Goal: Communication & Community: Answer question/provide support

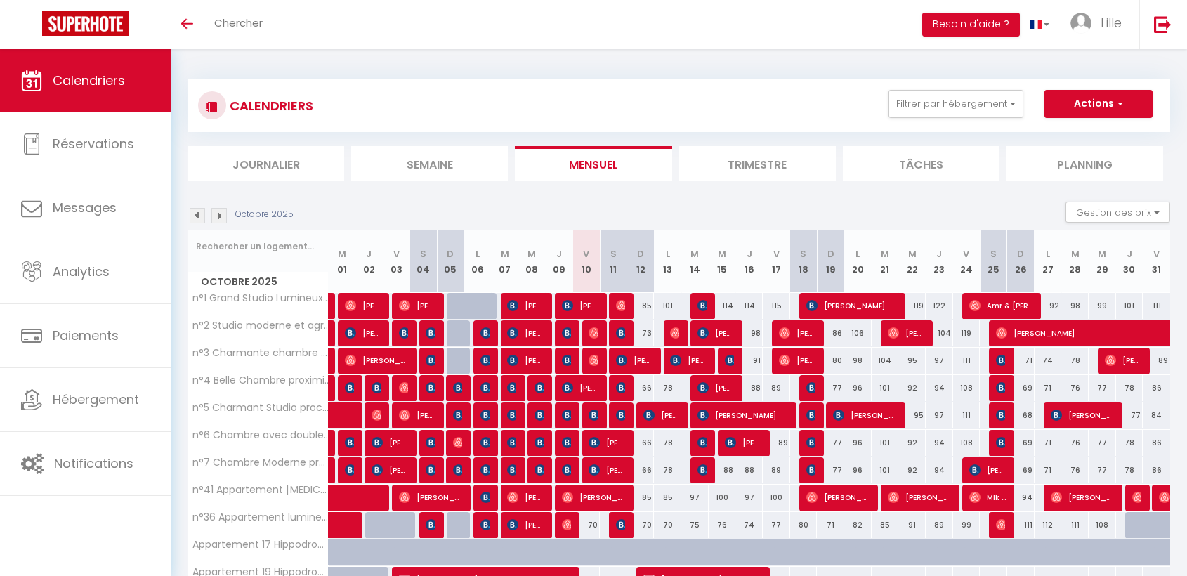
scroll to position [156, 0]
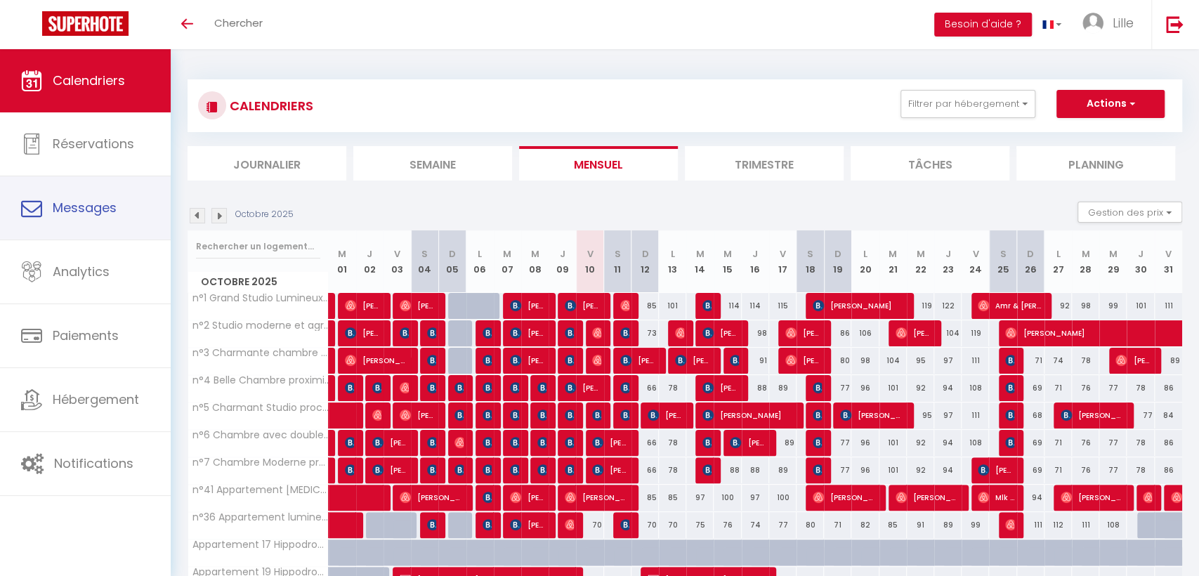
click at [44, 211] on link "Messages" at bounding box center [85, 207] width 171 height 63
select select "message"
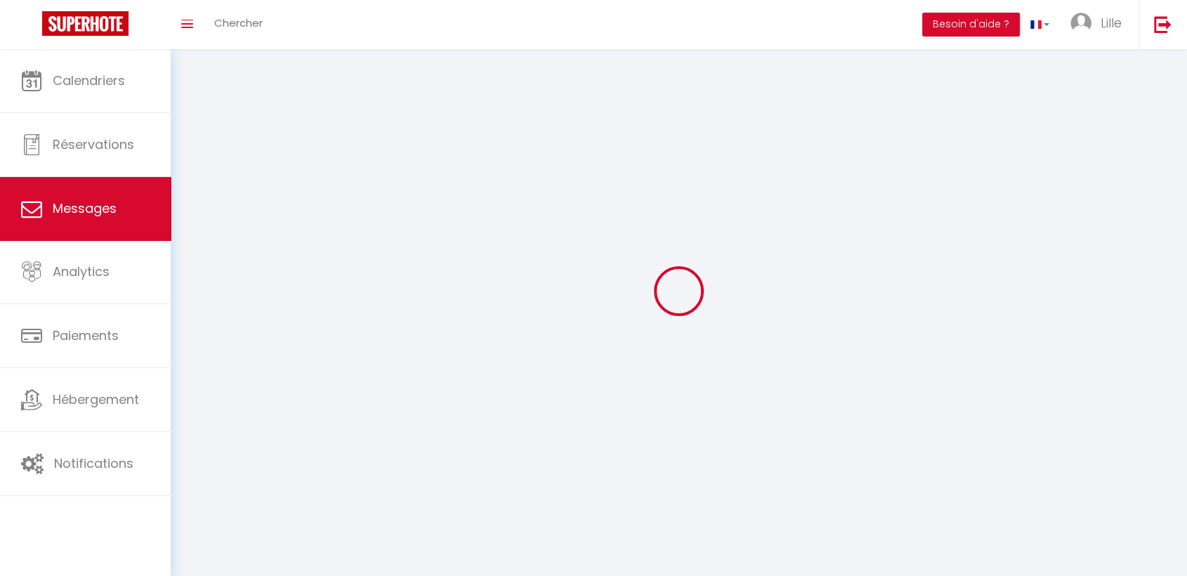
scroll to position [49, 0]
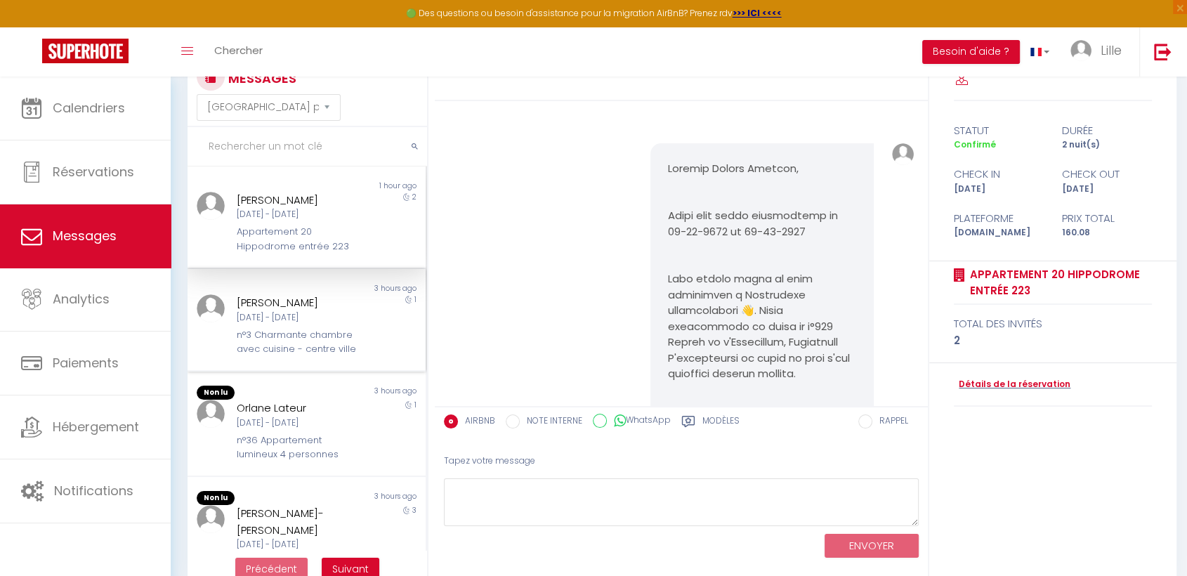
scroll to position [1538, 0]
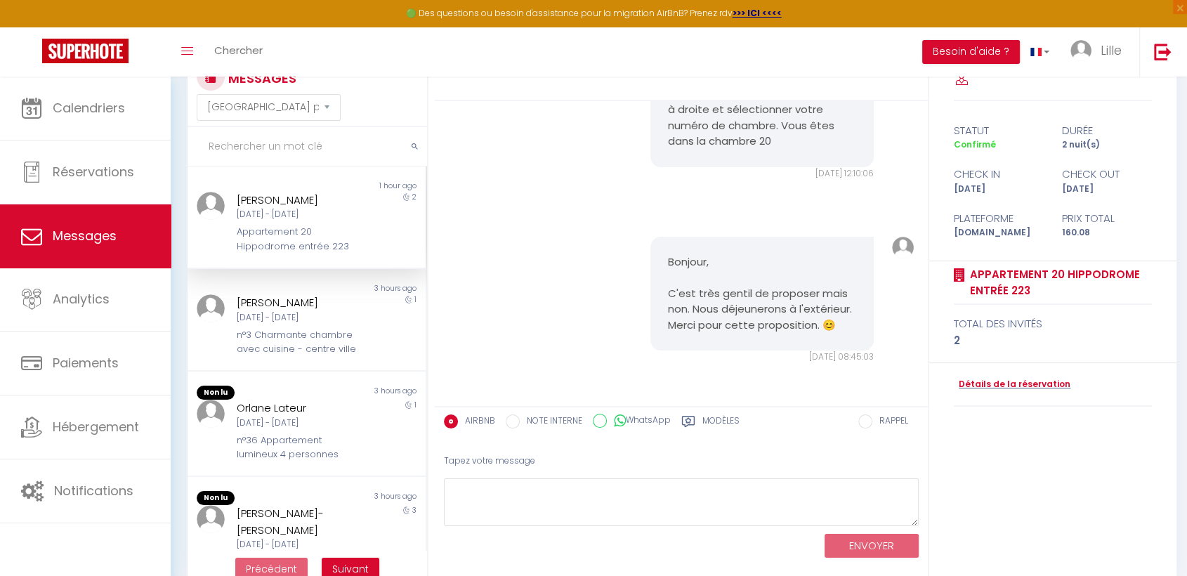
click at [264, 230] on div "Appartement 20 Hippodrome entrée 223" at bounding box center [297, 239] width 121 height 29
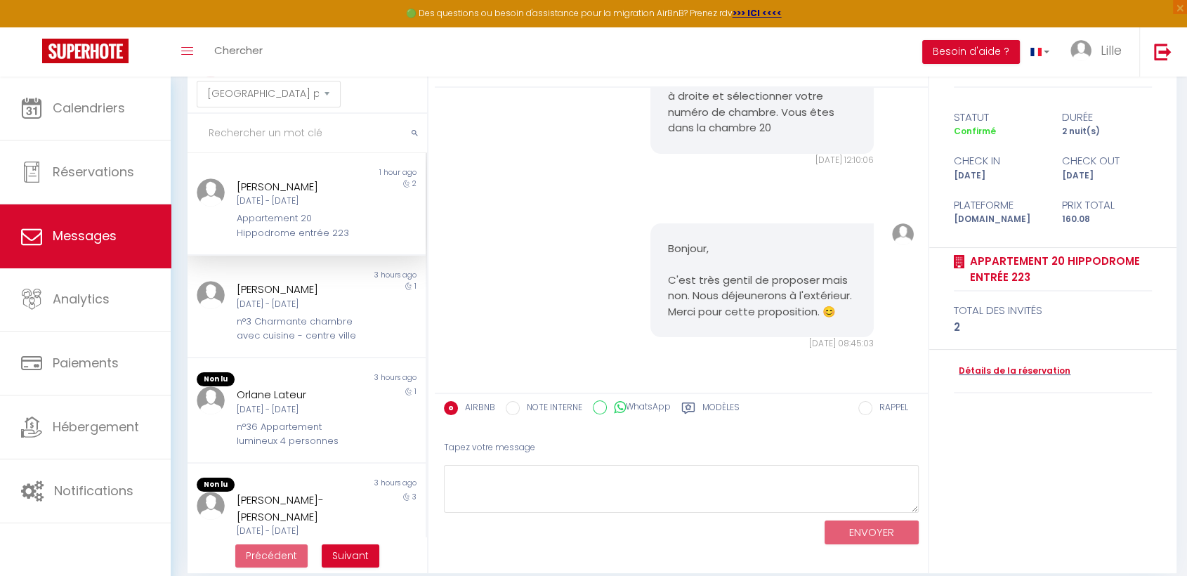
scroll to position [77, 0]
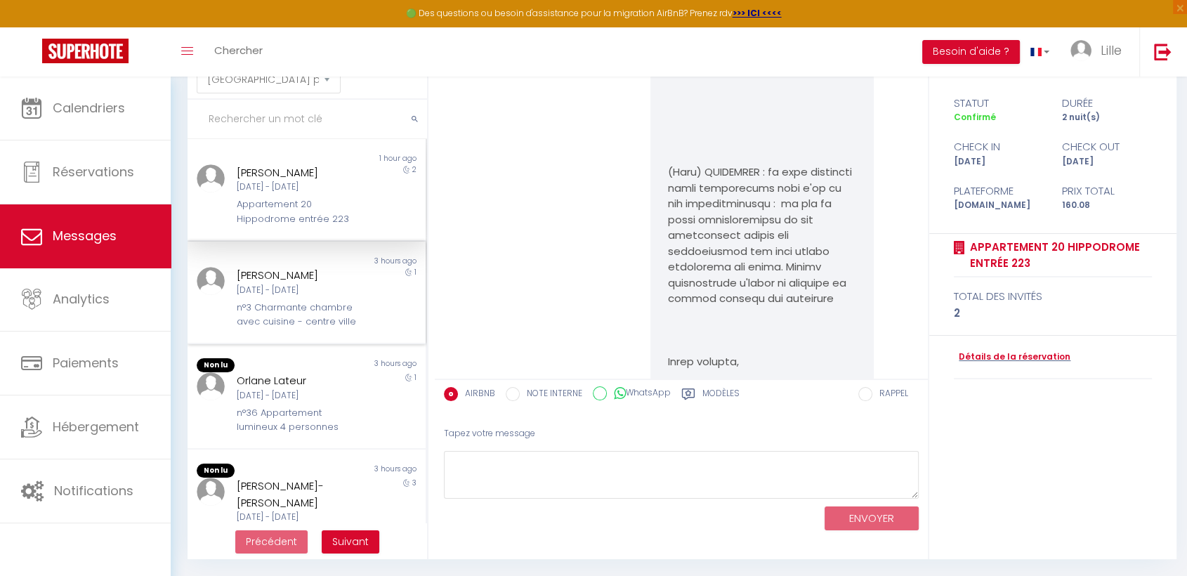
click at [277, 306] on div "n°3 Charmante chambre avec cuisine - centre ville" at bounding box center [297, 315] width 121 height 29
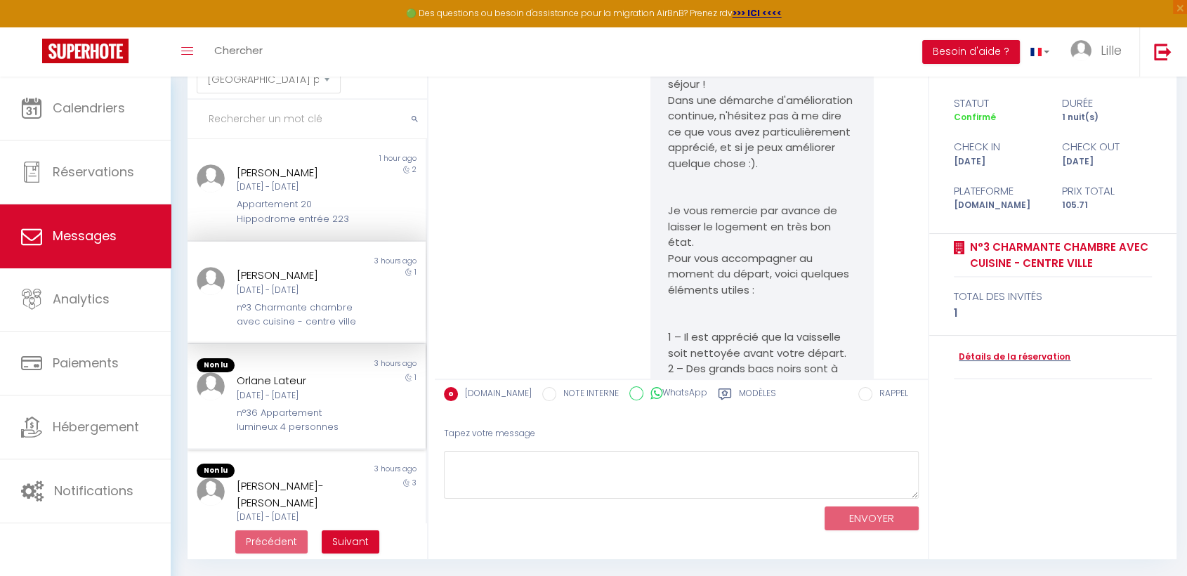
click at [259, 417] on div "Orlane Lateur [DATE] - [DATE] n°36 Appartement lumineux 4 personnes" at bounding box center [297, 403] width 139 height 62
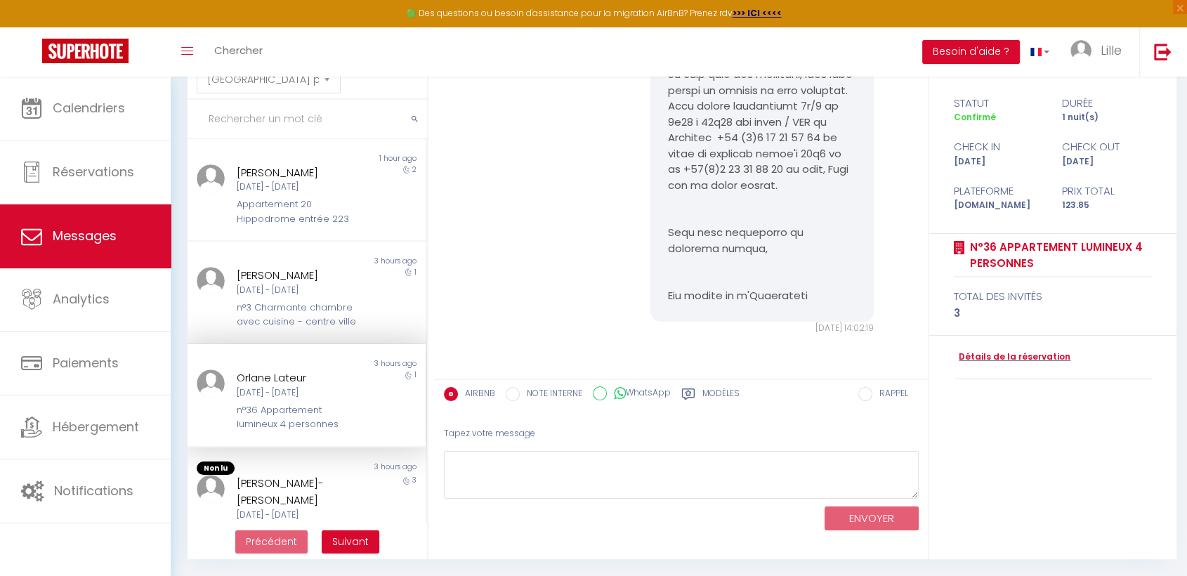
scroll to position [156, 0]
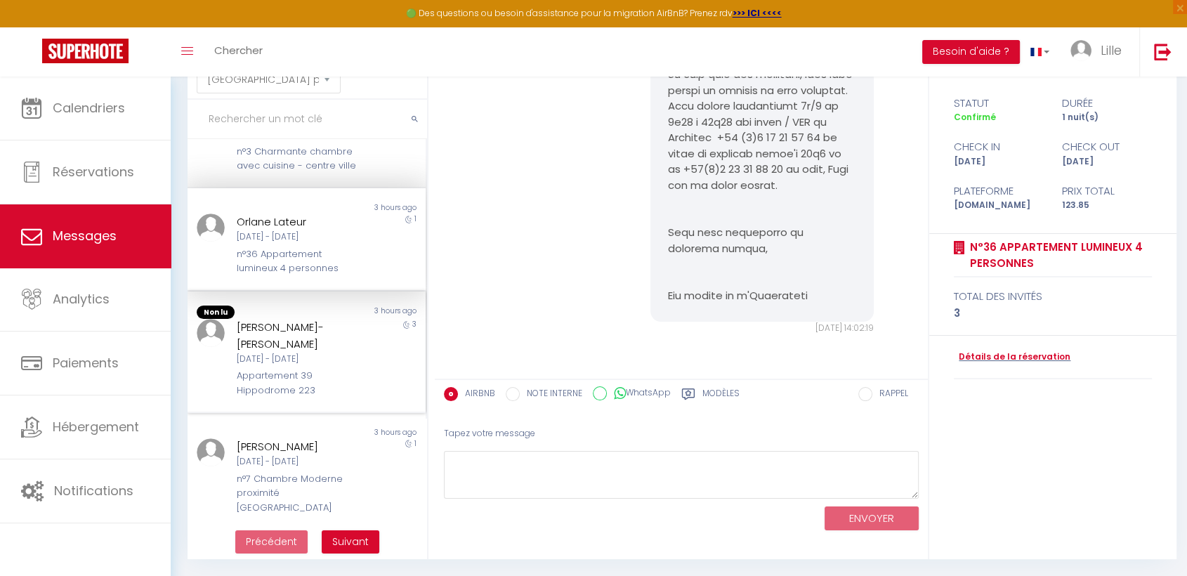
click at [237, 352] on div "[PERSON_NAME]-[PERSON_NAME]" at bounding box center [297, 335] width 121 height 33
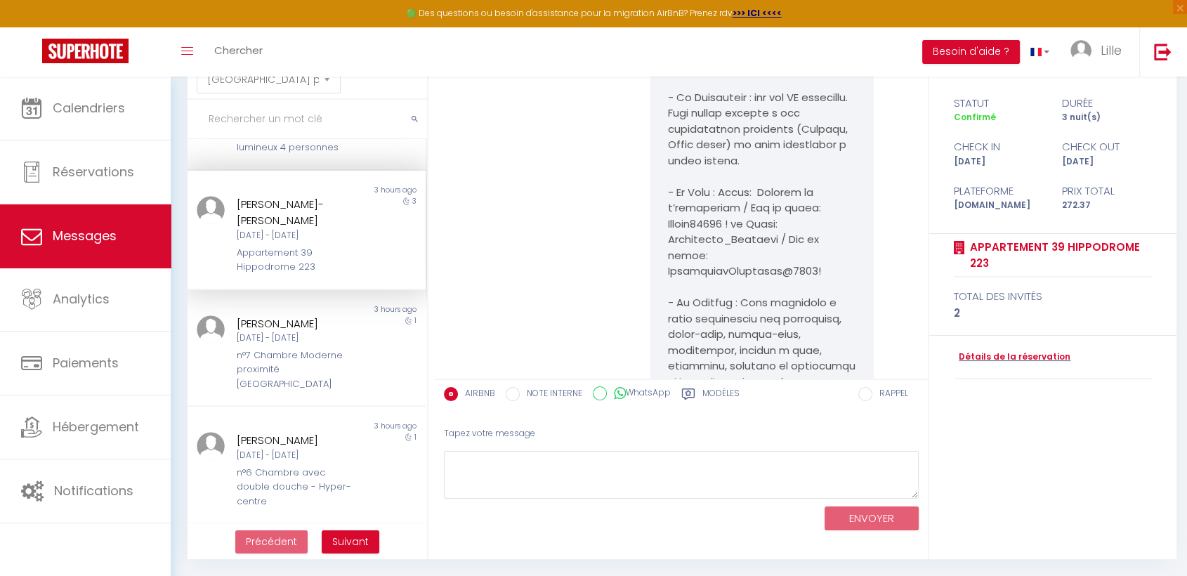
scroll to position [312, 0]
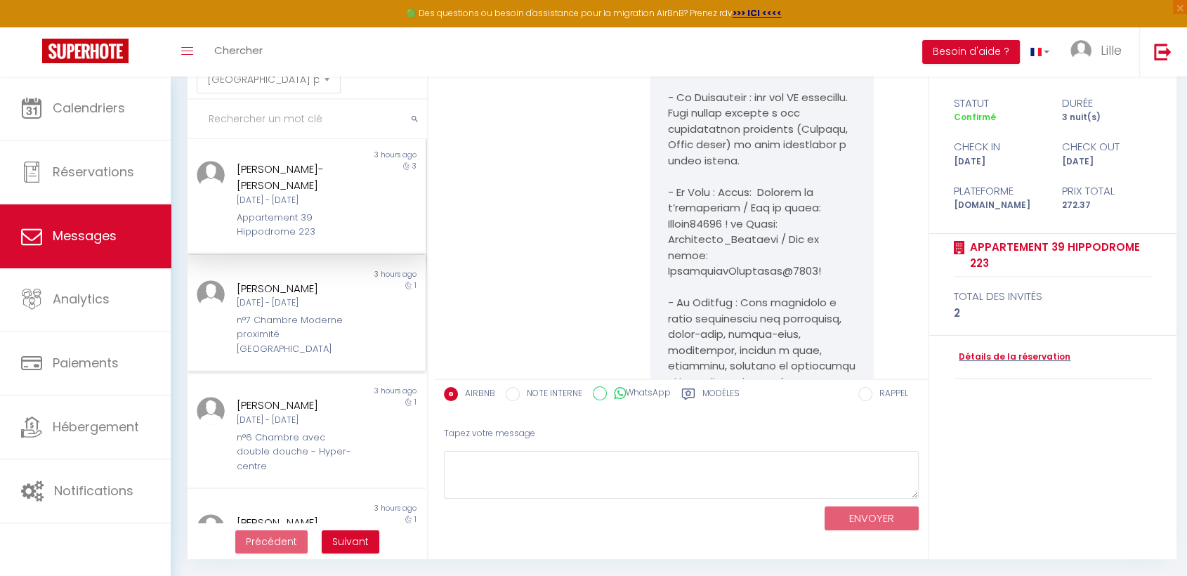
click at [221, 320] on div at bounding box center [208, 318] width 40 height 77
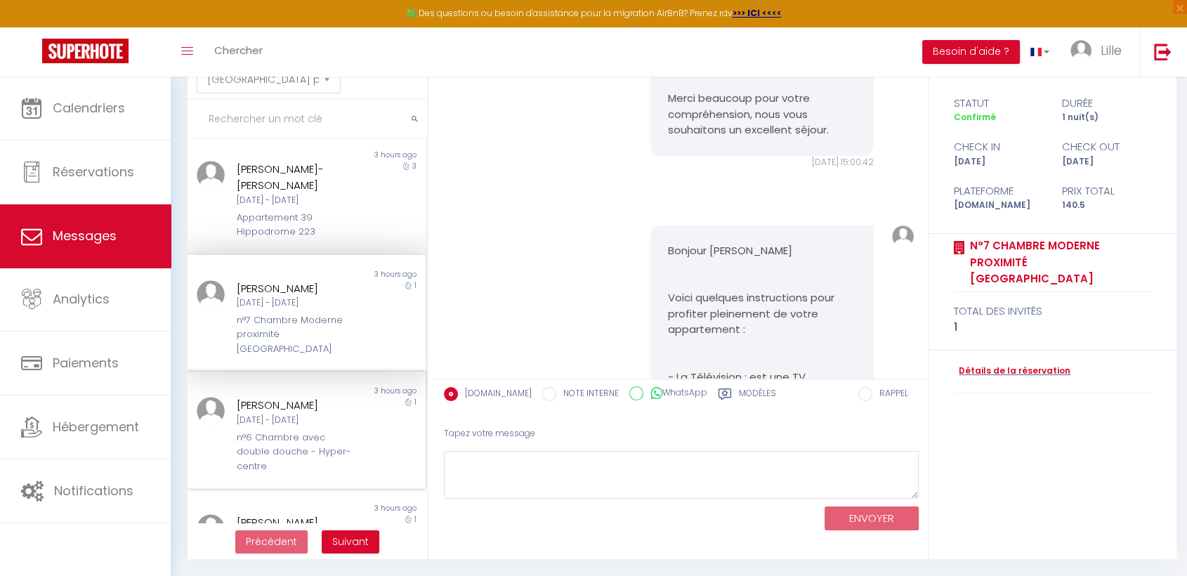
click at [286, 449] on div "n°6 Chambre avec double douche - Hyper-centre" at bounding box center [297, 452] width 121 height 43
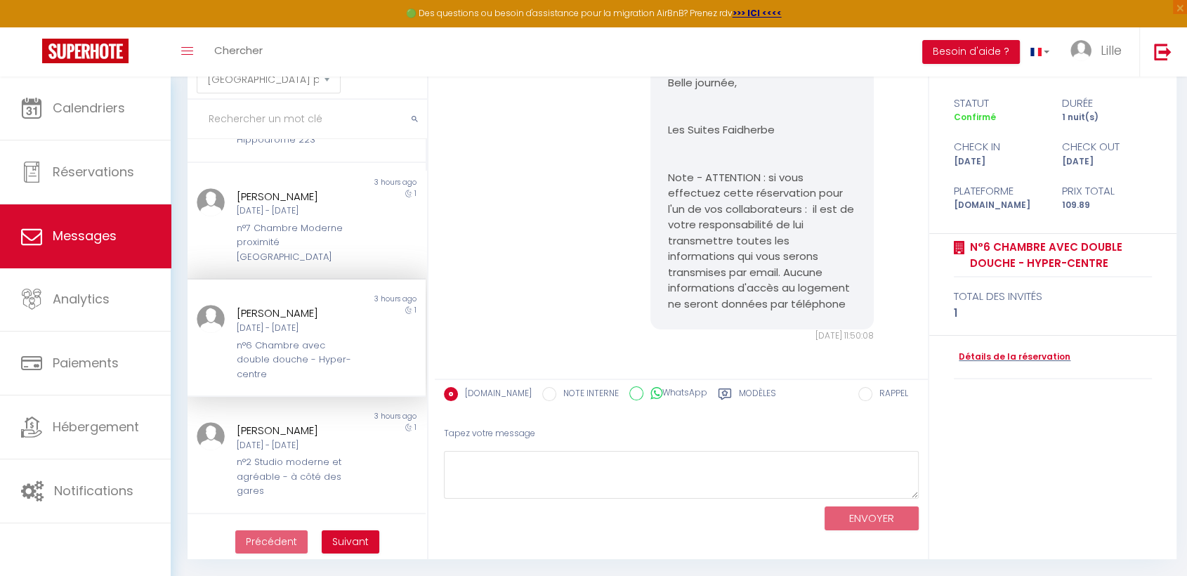
scroll to position [546, 0]
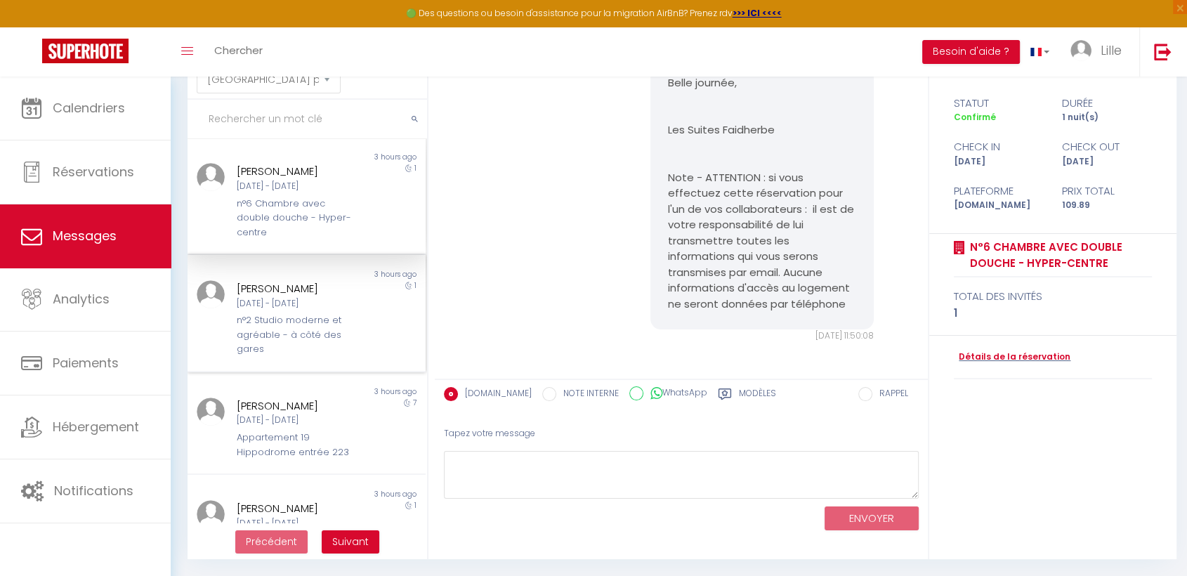
click at [257, 297] on div "[DATE] - [DATE]" at bounding box center [297, 303] width 121 height 13
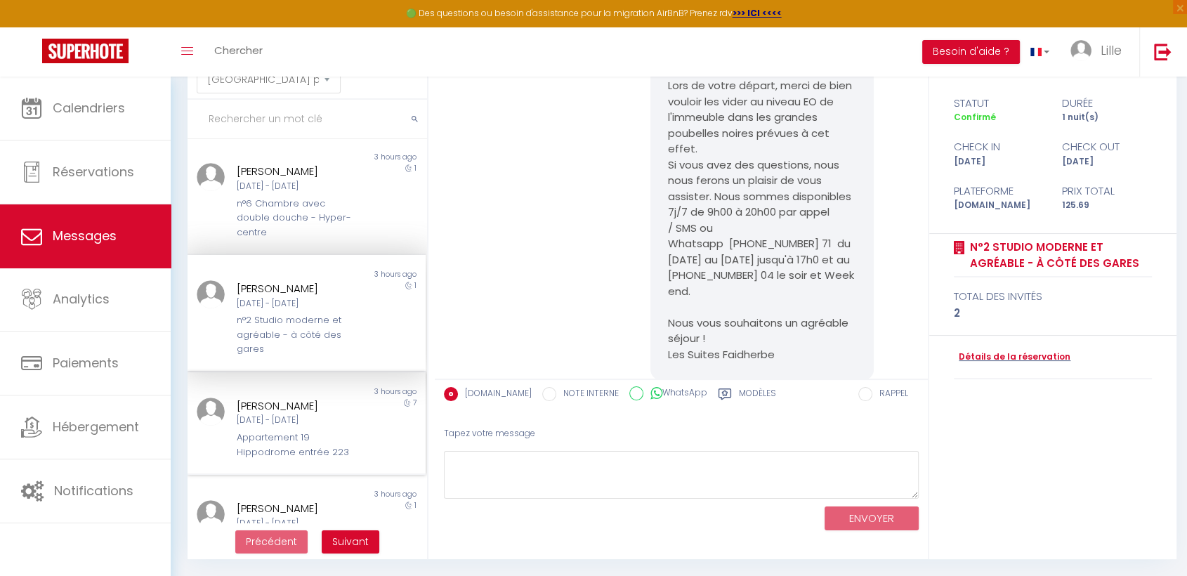
click at [320, 421] on div "[DATE] - [DATE]" at bounding box center [297, 420] width 121 height 13
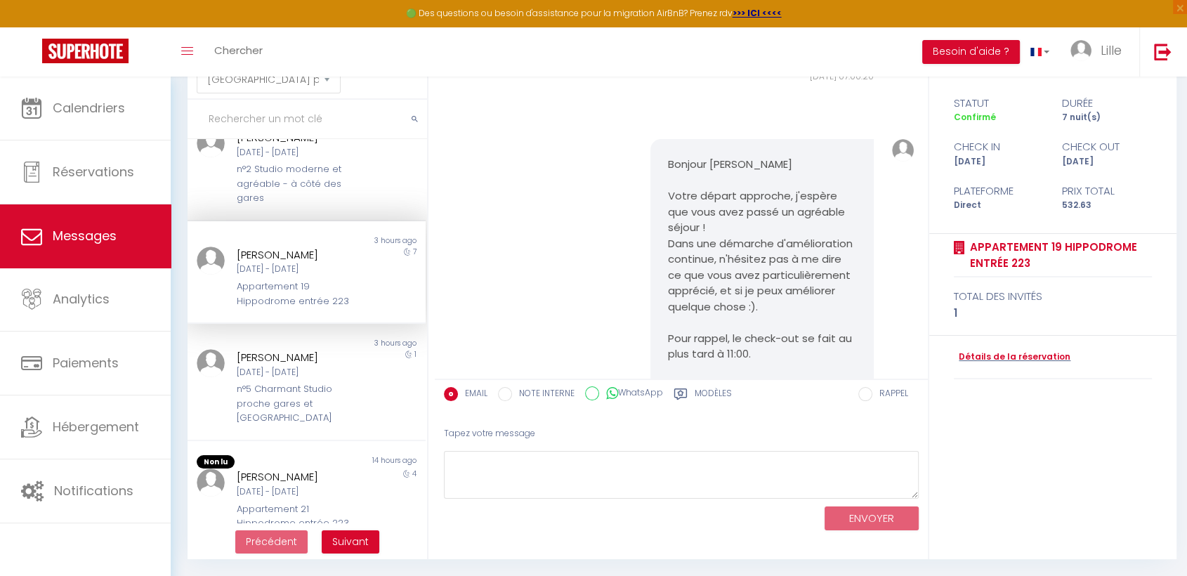
scroll to position [702, 0]
click at [309, 378] on div "n°5 Charmant Studio proche gares et [GEOGRAPHIC_DATA]" at bounding box center [297, 398] width 121 height 43
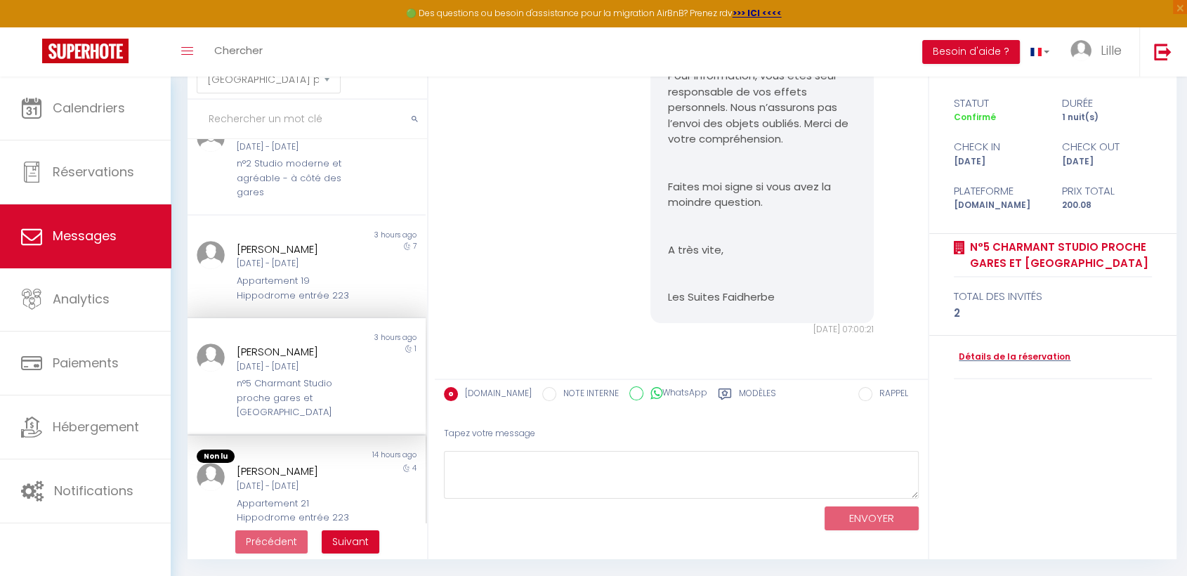
click at [277, 463] on div "[PERSON_NAME]" at bounding box center [297, 471] width 121 height 17
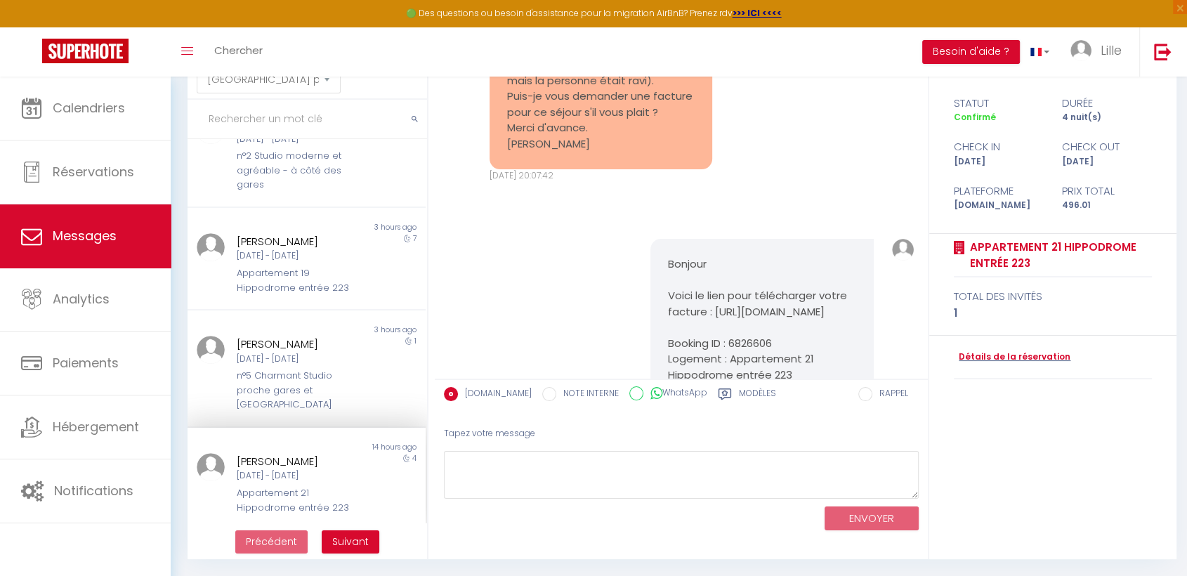
scroll to position [714, 0]
click at [335, 542] on span "Suivant" at bounding box center [350, 542] width 37 height 14
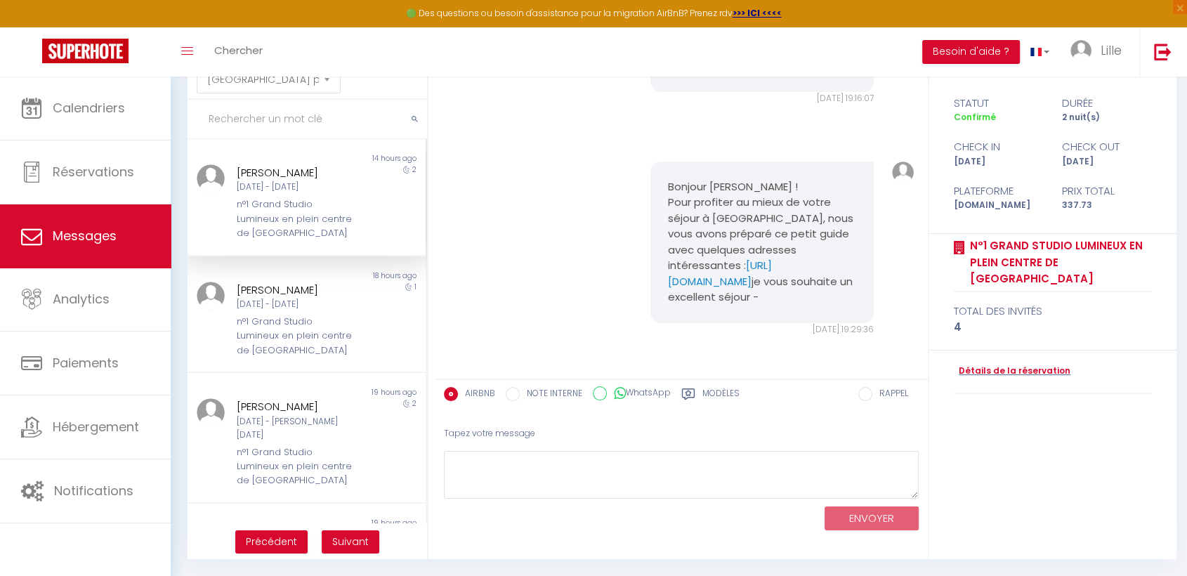
click at [302, 177] on div "[PERSON_NAME]" at bounding box center [297, 172] width 121 height 17
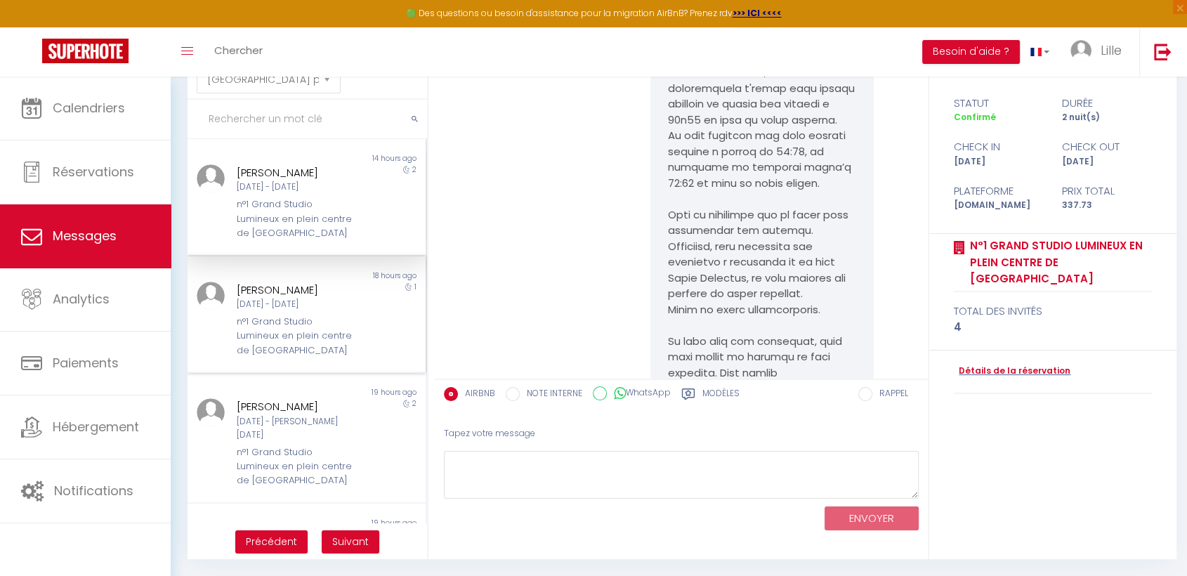
click at [228, 322] on div "[PERSON_NAME] [DATE] - [DATE] n°1 Grand Studio Lumineux en plein centre de [GEO…" at bounding box center [297, 320] width 139 height 77
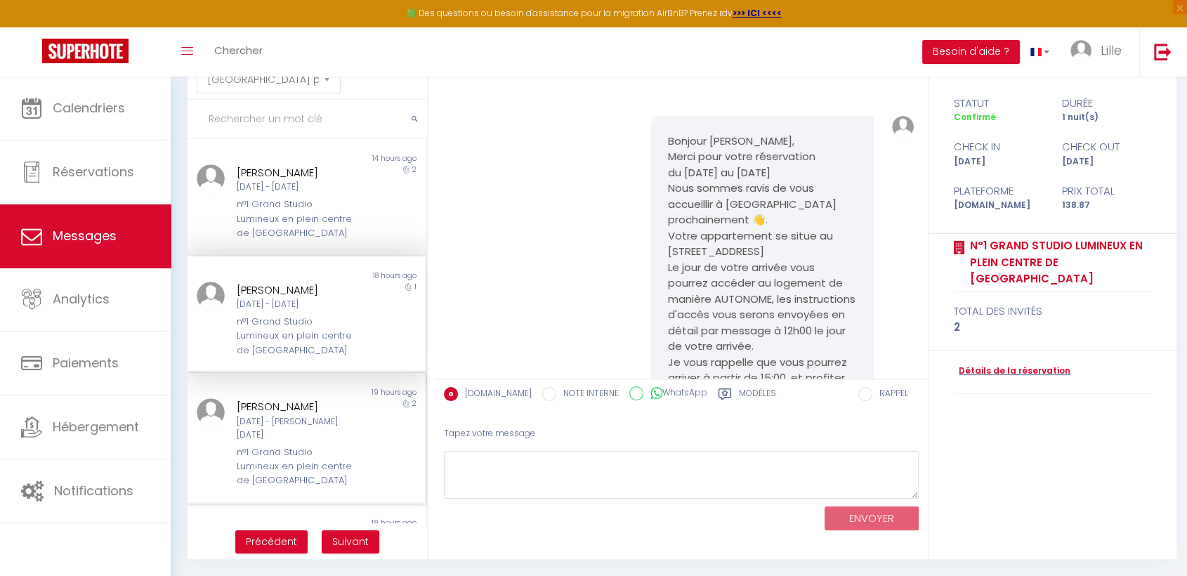
click at [314, 440] on div "[DATE] - [PERSON_NAME][DATE]" at bounding box center [297, 428] width 121 height 27
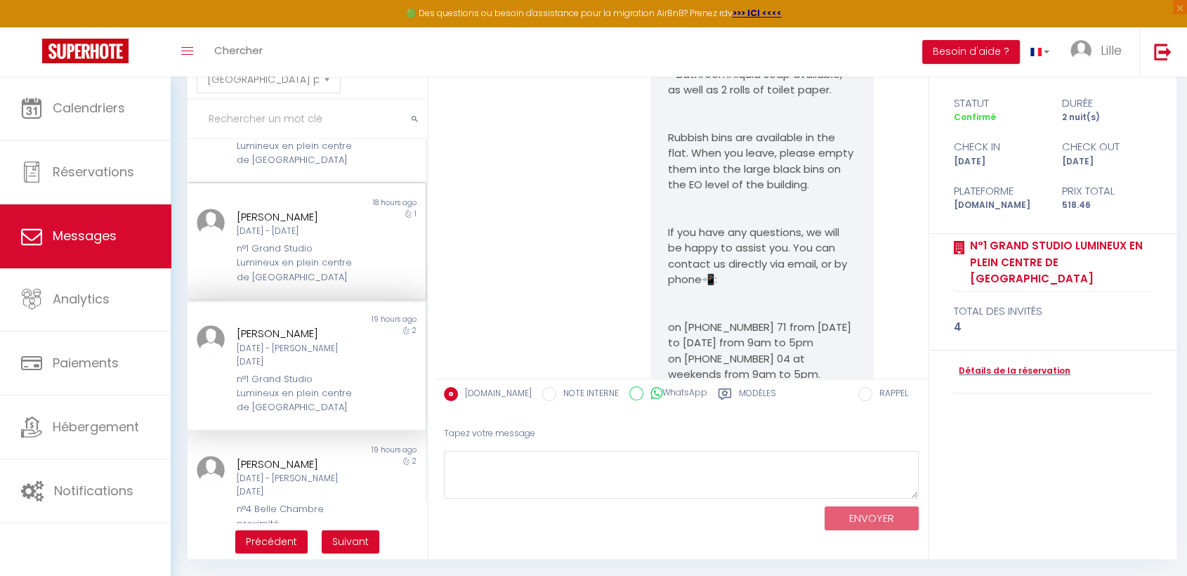
scroll to position [156, 0]
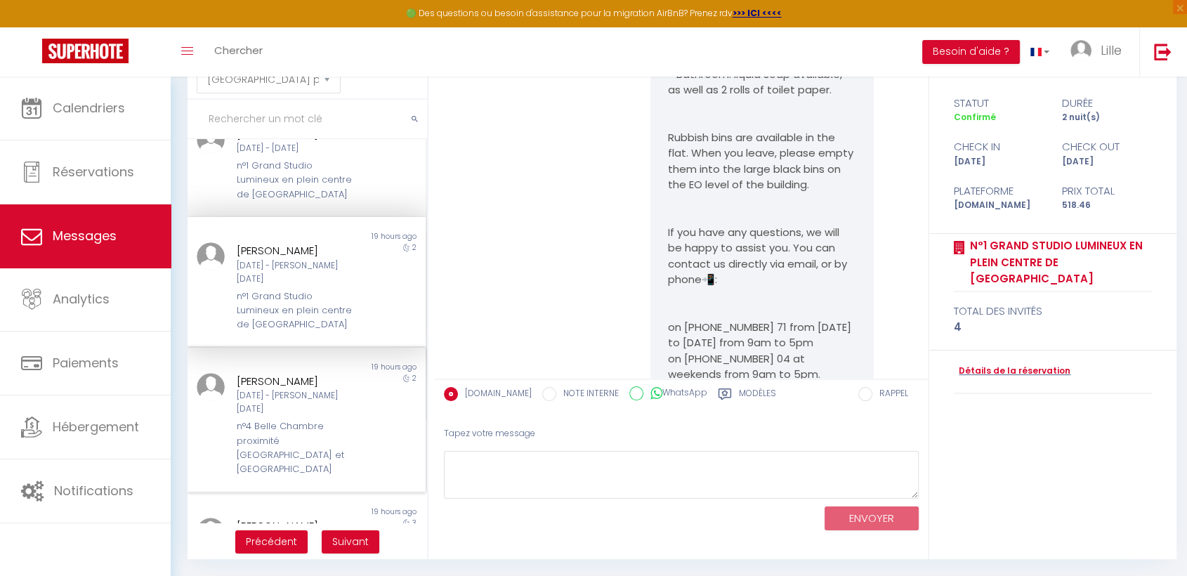
click at [263, 390] on div "[PERSON_NAME]" at bounding box center [297, 381] width 121 height 17
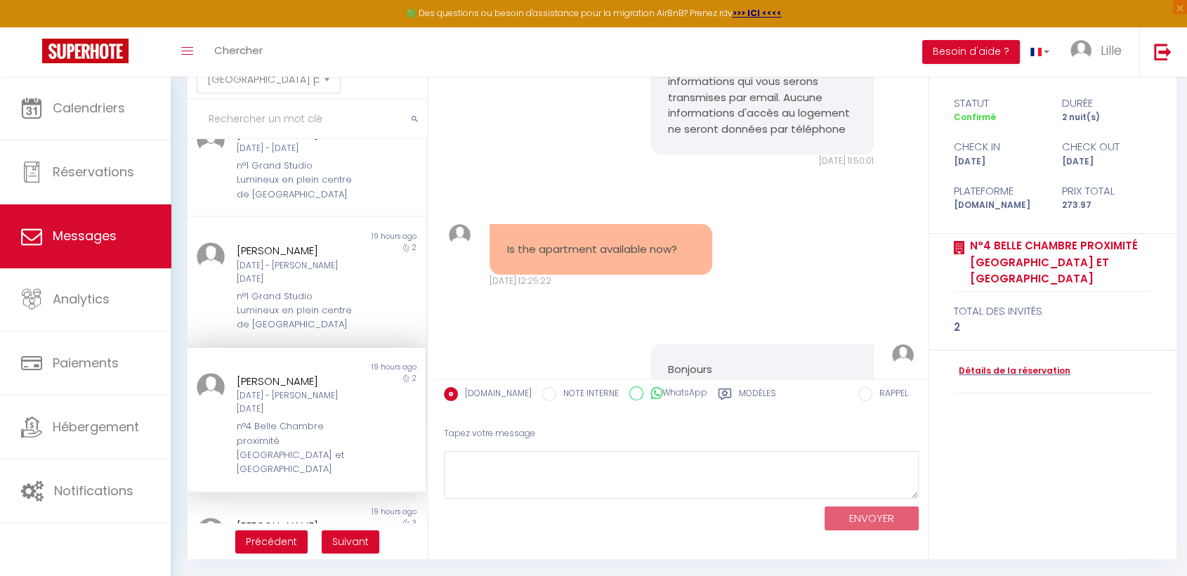
scroll to position [234, 0]
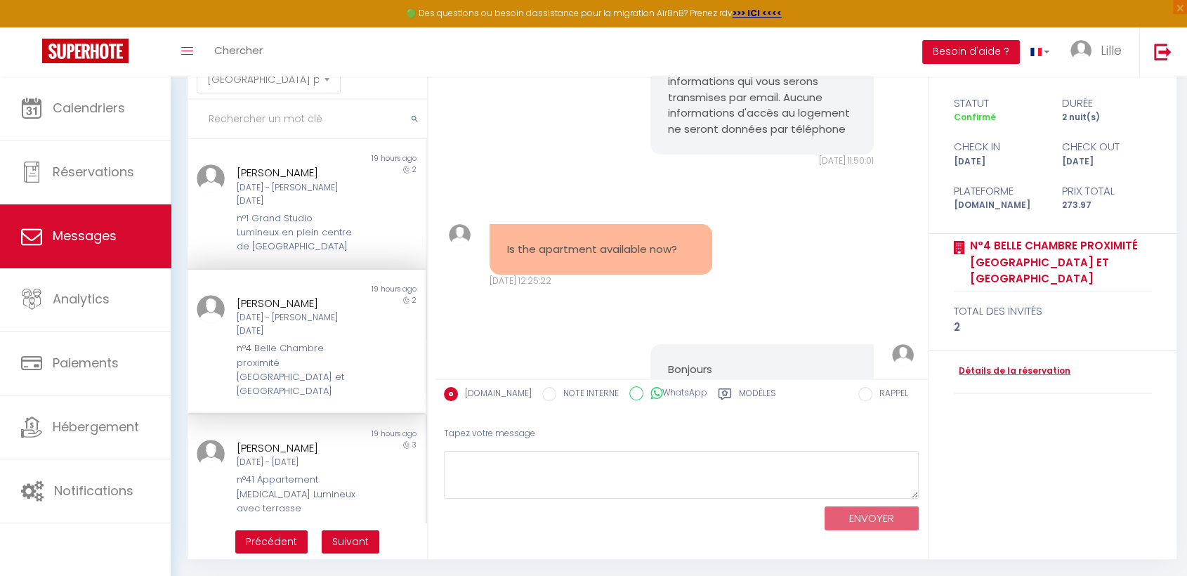
click at [259, 456] on div "[DATE] - [DATE]" at bounding box center [297, 462] width 121 height 13
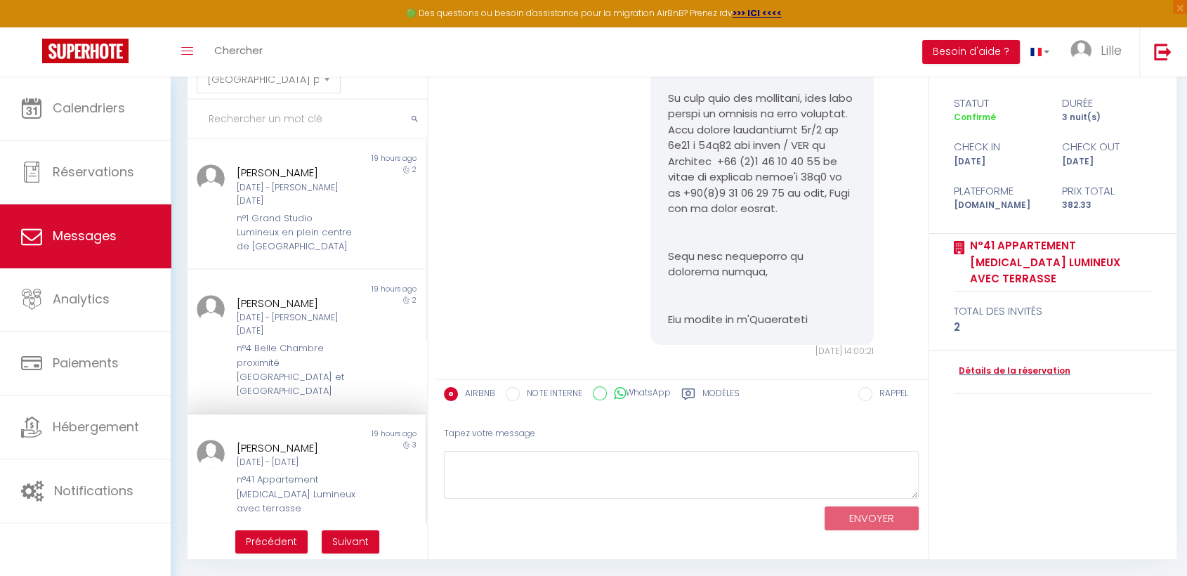
scroll to position [2959, 0]
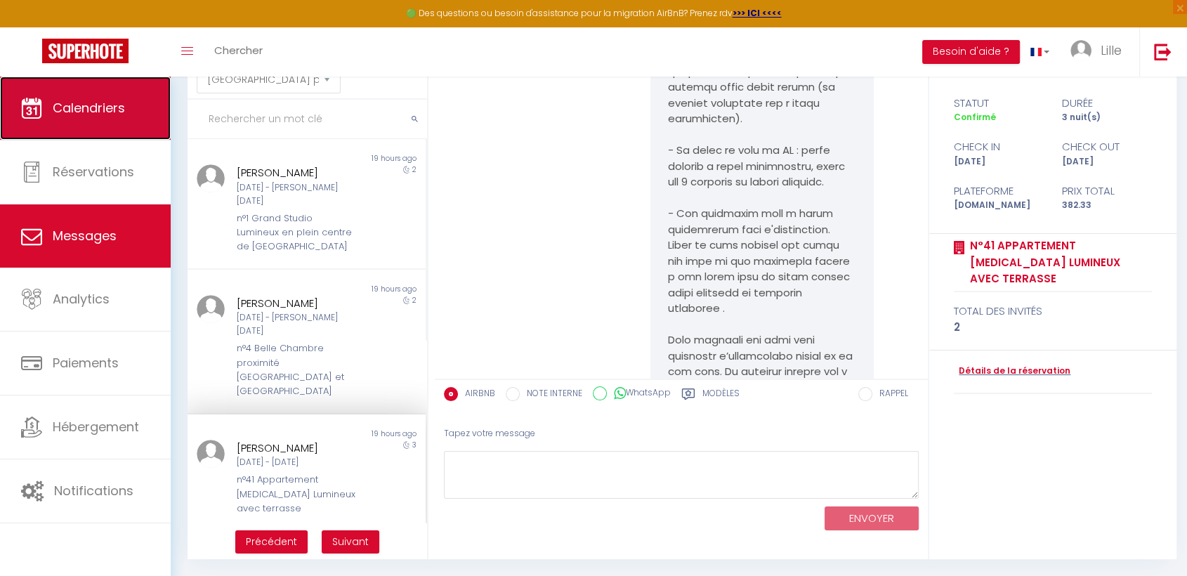
click at [39, 105] on icon at bounding box center [31, 108] width 21 height 21
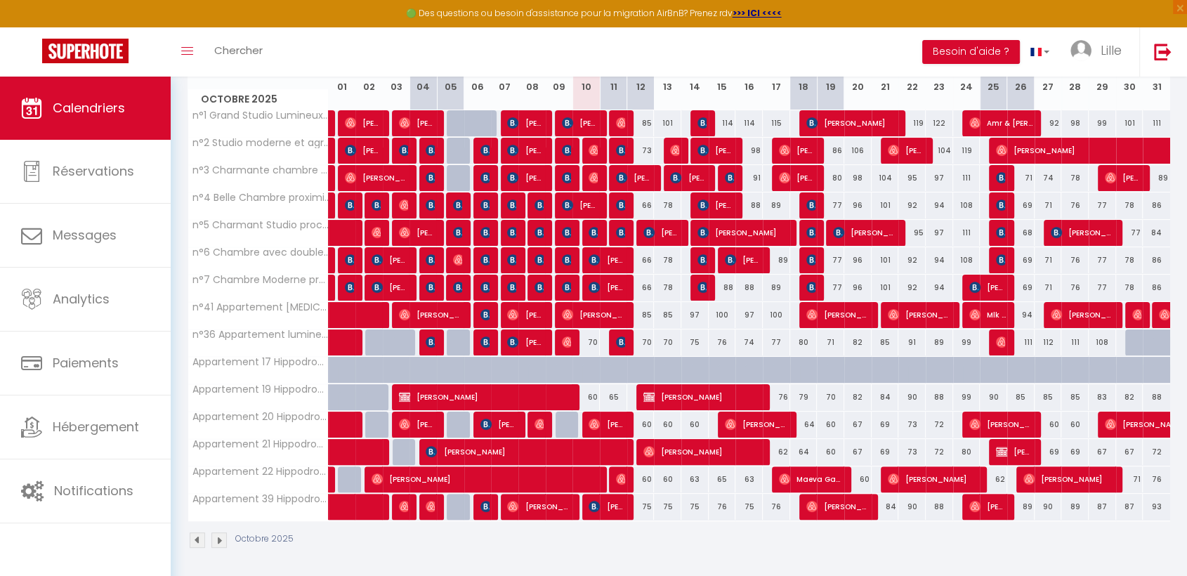
scroll to position [211, 0]
